Goal: Task Accomplishment & Management: Complete application form

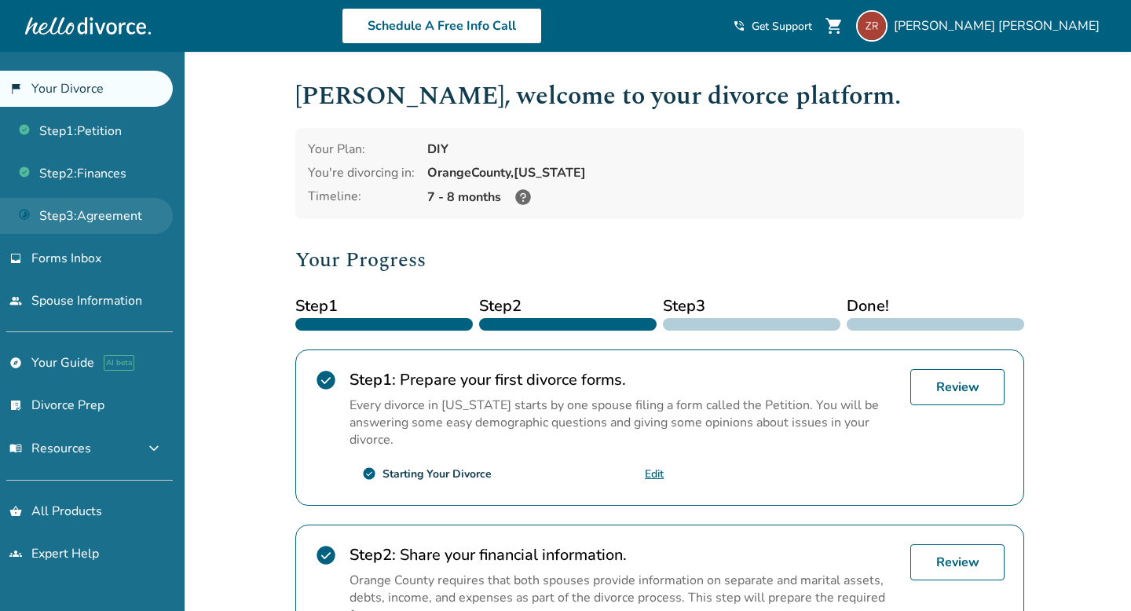
click at [114, 212] on link "Step 3 : Agreement" at bounding box center [86, 216] width 173 height 36
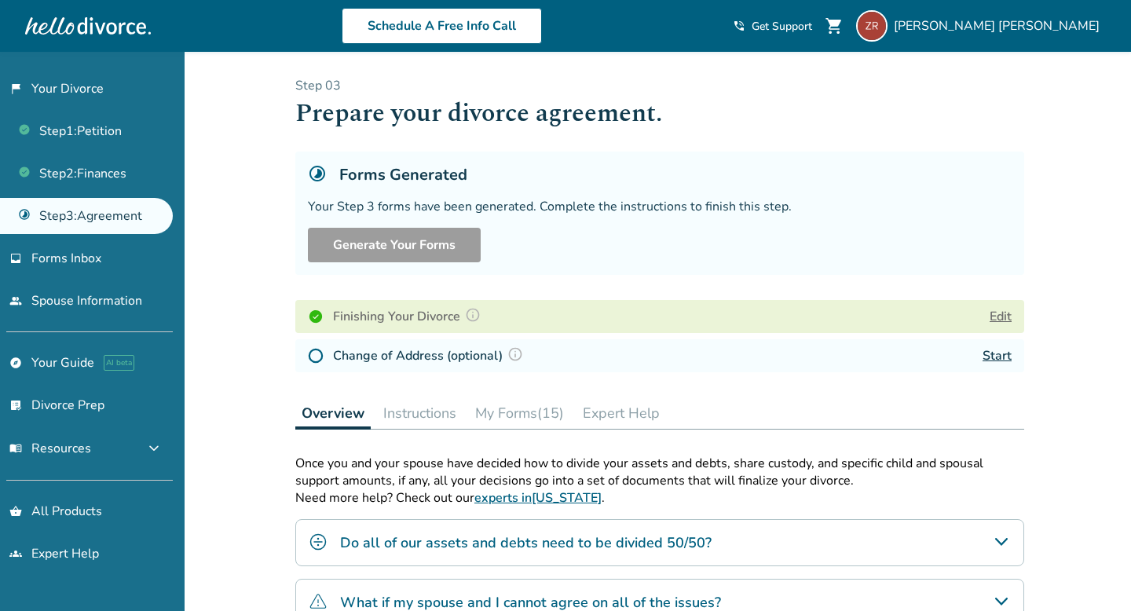
click at [429, 416] on button "Instructions" at bounding box center [420, 412] width 86 height 31
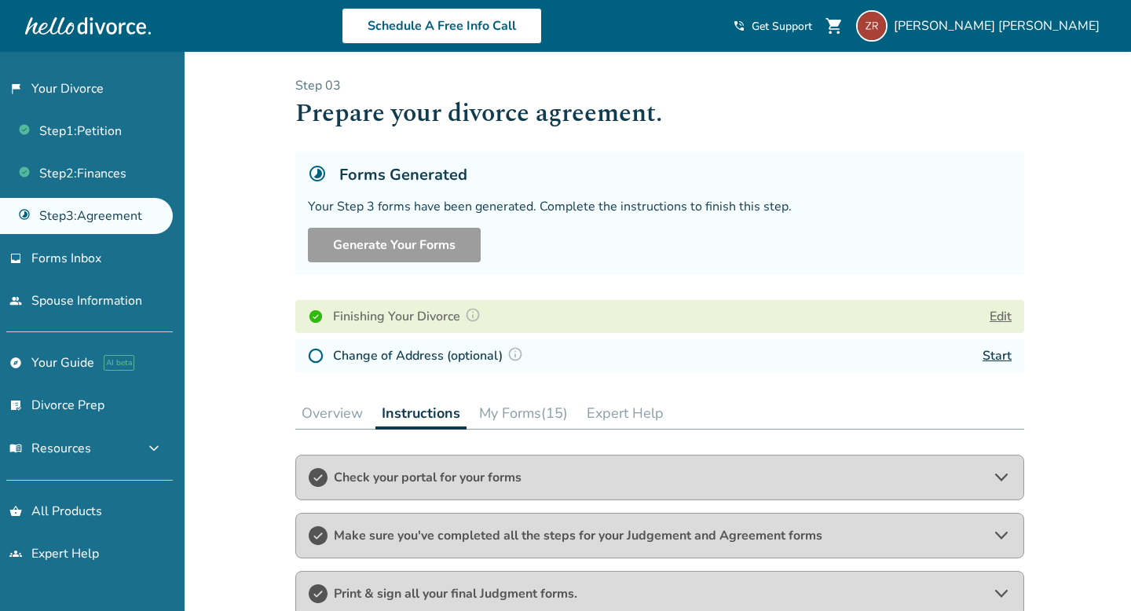
click at [526, 406] on button "My Forms (15)" at bounding box center [523, 412] width 101 height 31
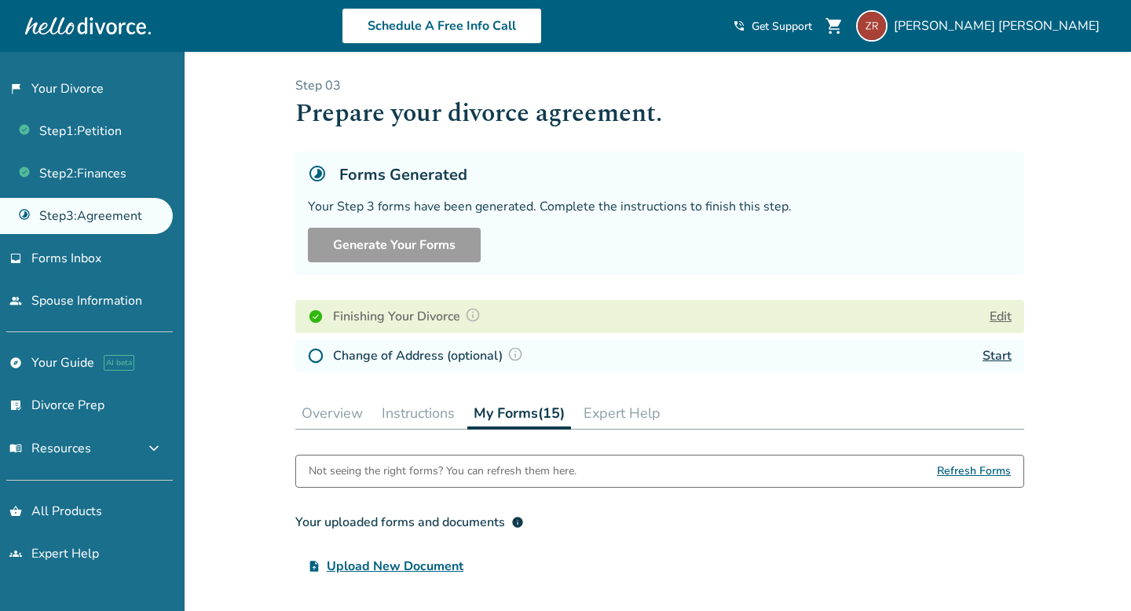
click at [1001, 313] on button "Edit" at bounding box center [1001, 316] width 22 height 19
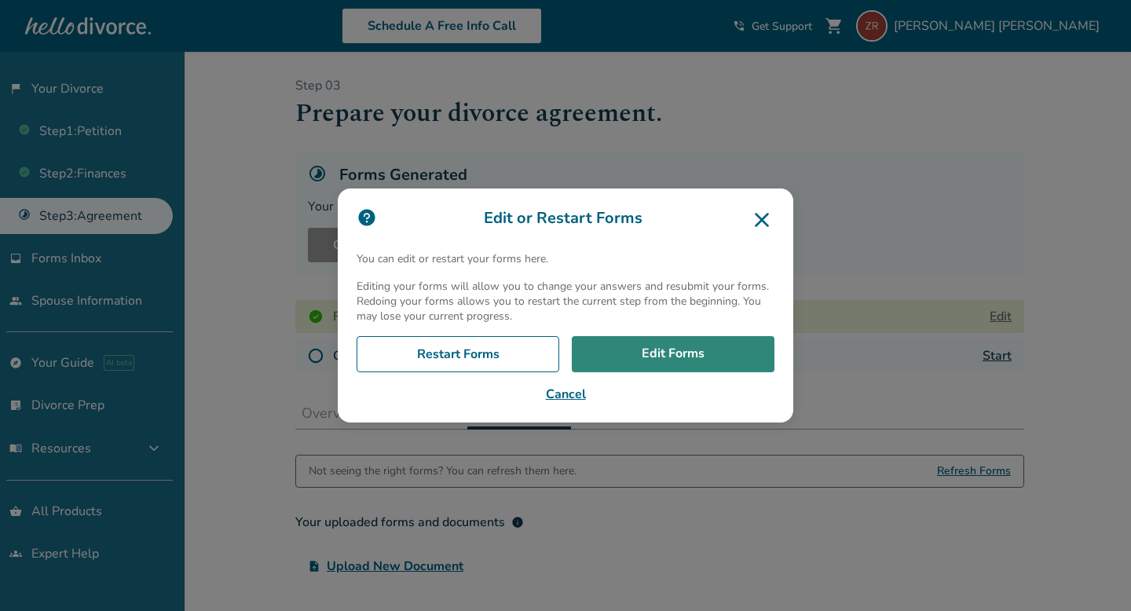
click at [638, 364] on link "Edit Forms" at bounding box center [673, 354] width 203 height 36
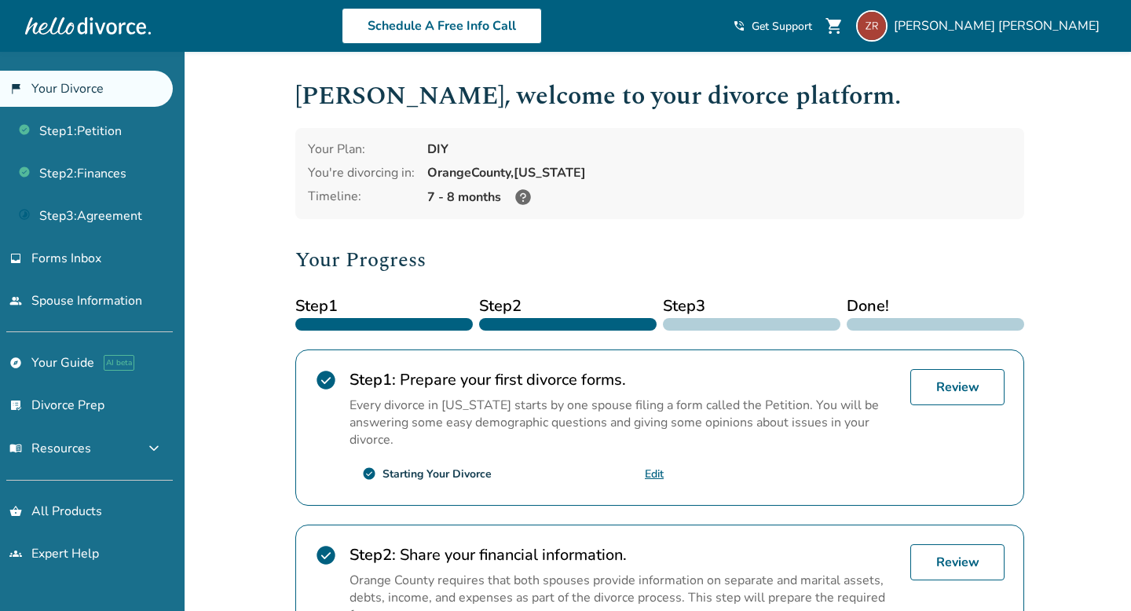
scroll to position [28, 0]
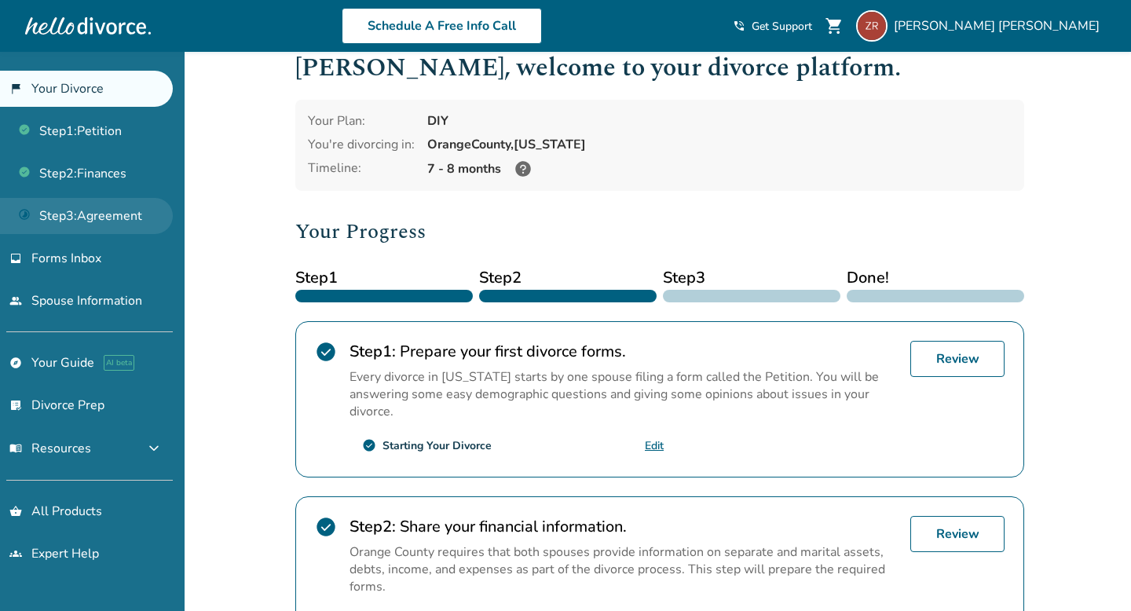
click at [128, 215] on link "Step 3 : Agreement" at bounding box center [86, 216] width 173 height 36
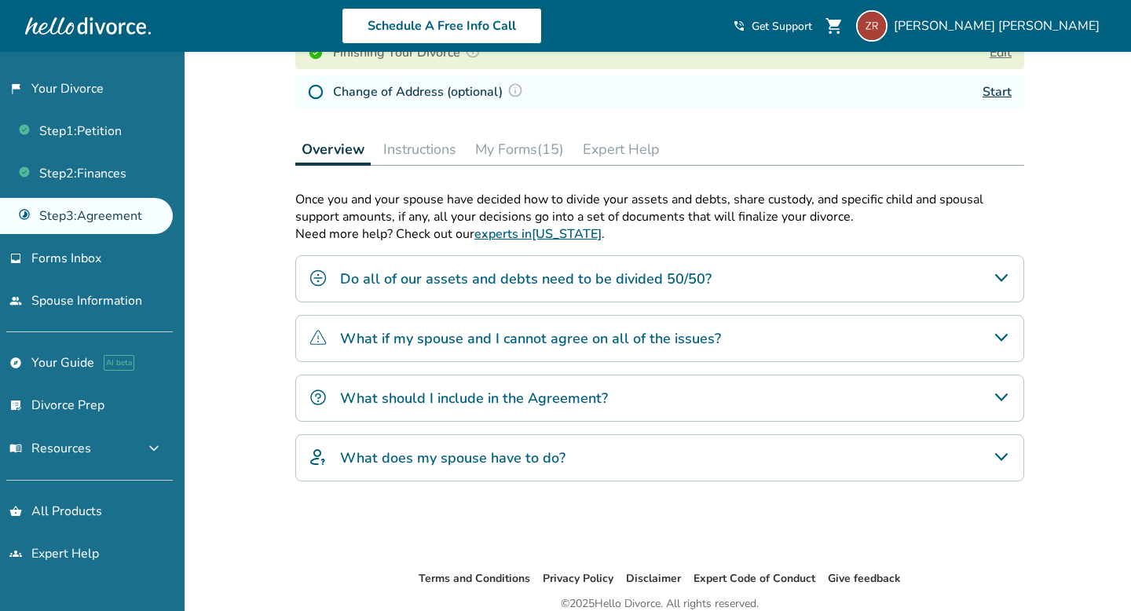
scroll to position [268, 0]
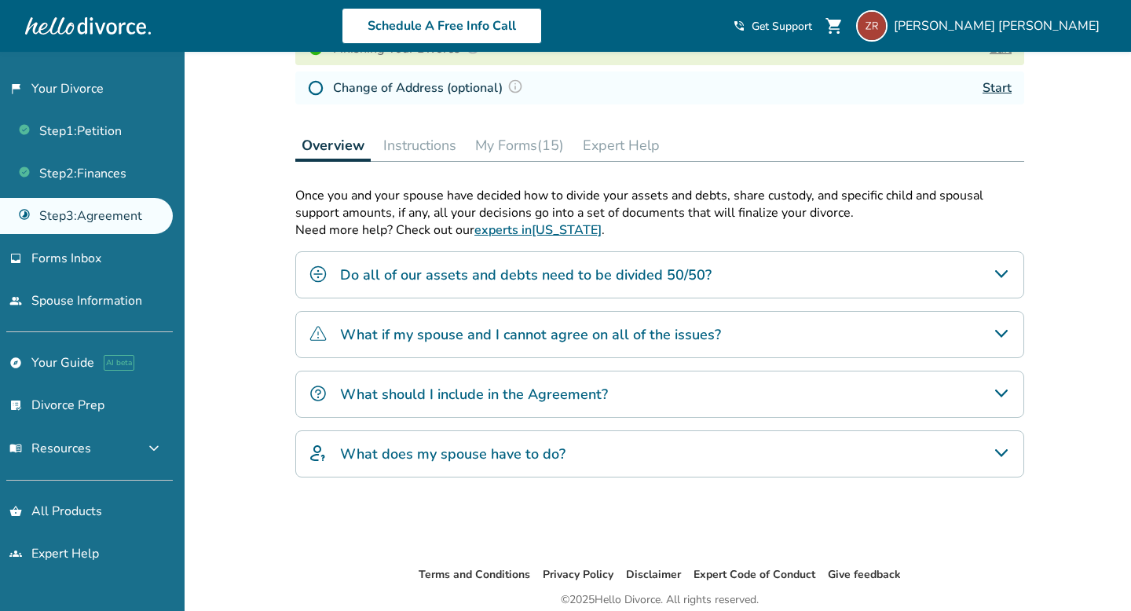
click at [511, 147] on button "My Forms (15)" at bounding box center [519, 145] width 101 height 31
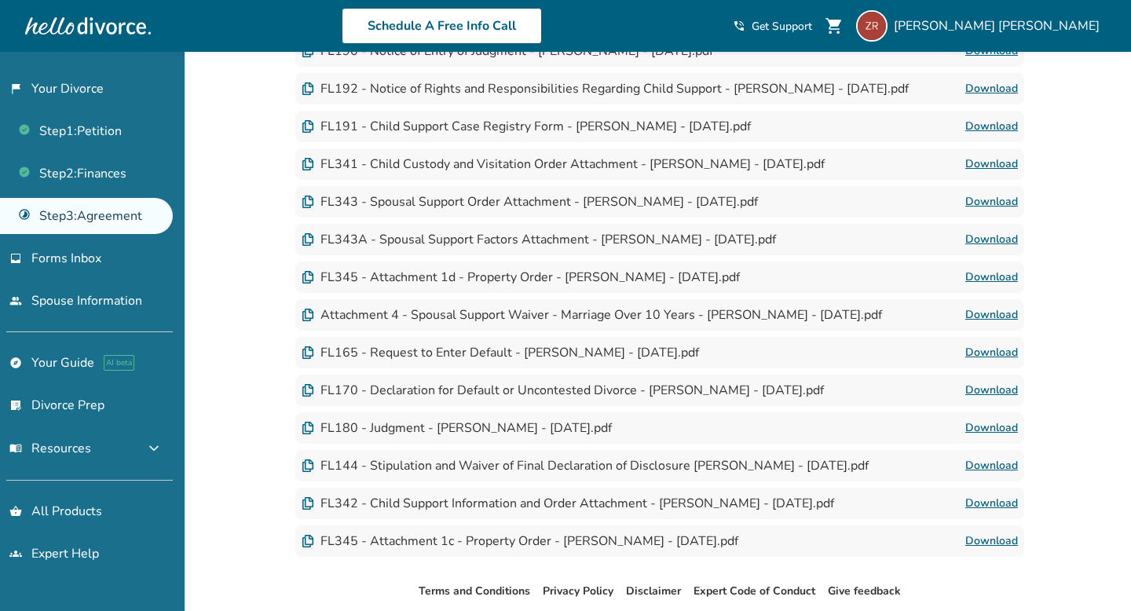
scroll to position [642, 0]
